Goal: Check status

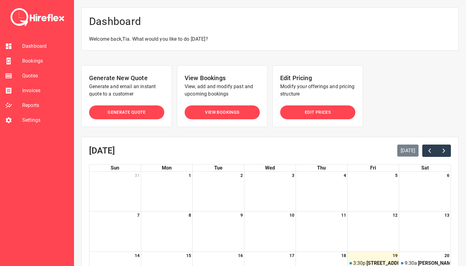
click at [39, 59] on span "Bookings" at bounding box center [45, 60] width 47 height 7
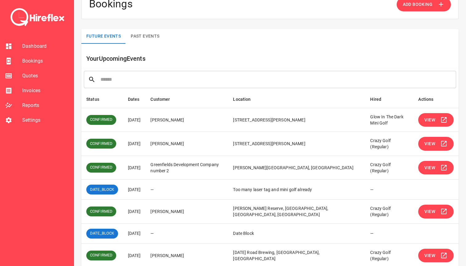
scroll to position [21, 0]
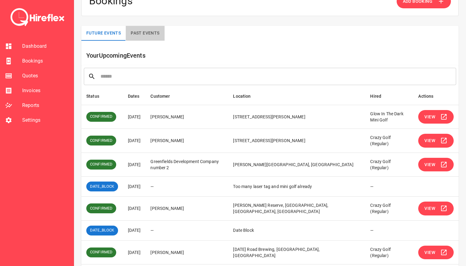
click at [144, 33] on button "Past Events" at bounding box center [145, 33] width 39 height 15
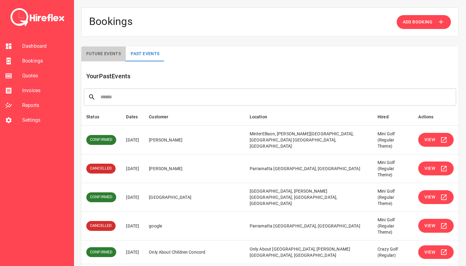
click at [106, 52] on button "Future Events" at bounding box center [103, 54] width 44 height 15
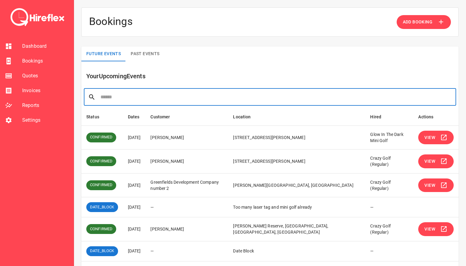
click at [141, 96] on input "text" at bounding box center [275, 96] width 351 height 17
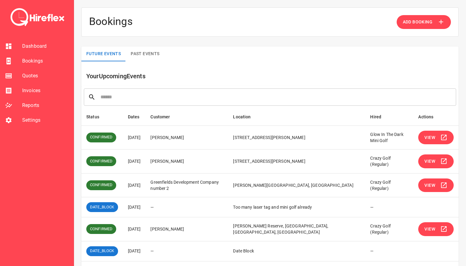
click at [429, 139] on span "View" at bounding box center [429, 138] width 11 height 8
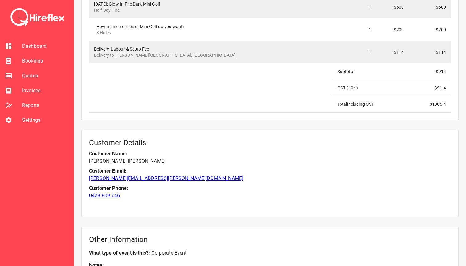
scroll to position [711, 0]
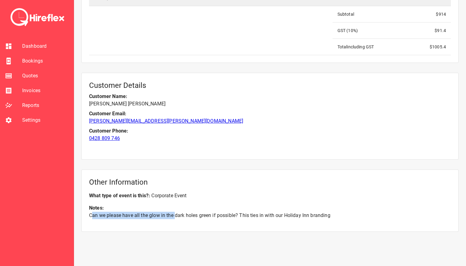
drag, startPoint x: 92, startPoint y: 210, endPoint x: 177, endPoint y: 208, distance: 84.5
click at [177, 212] on p "Can we please have all the glow in the dark holes green if possible? This ties …" at bounding box center [270, 215] width 362 height 7
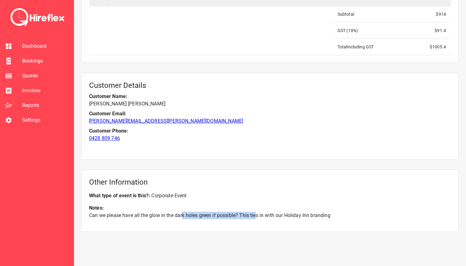
drag, startPoint x: 183, startPoint y: 208, endPoint x: 256, endPoint y: 209, distance: 72.8
click at [256, 212] on p "Can we please have all the glow in the dark holes green if possible? This ties …" at bounding box center [270, 215] width 362 height 7
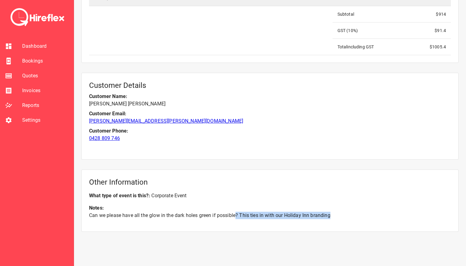
drag, startPoint x: 241, startPoint y: 209, endPoint x: 330, endPoint y: 210, distance: 88.2
click at [330, 212] on p "Can we please have all the glow in the dark holes green if possible? This ties …" at bounding box center [270, 215] width 362 height 7
drag, startPoint x: 332, startPoint y: 210, endPoint x: 133, endPoint y: 208, distance: 199.2
click at [133, 212] on p "Can we please have all the glow in the dark holes green if possible? This ties …" at bounding box center [270, 215] width 362 height 7
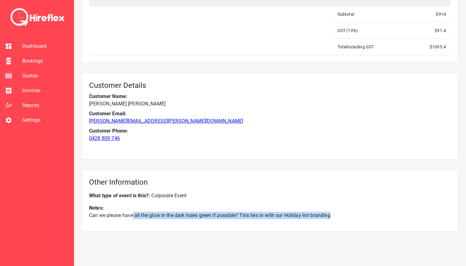
click at [133, 212] on p "Can we please have all the glow in the dark holes green if possible? This ties …" at bounding box center [270, 215] width 362 height 7
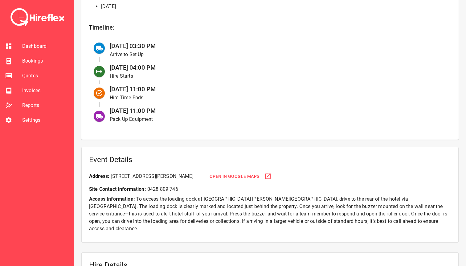
scroll to position [252, 0]
drag, startPoint x: 138, startPoint y: 47, endPoint x: 201, endPoint y: 47, distance: 62.6
click at [201, 47] on div "[DATE] 03:30 PM Arrive to Set Up" at bounding box center [276, 51] width 342 height 22
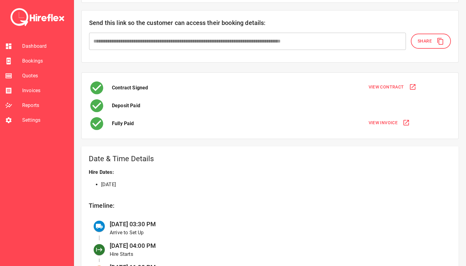
scroll to position [73, 0]
